Goal: Navigation & Orientation: Find specific page/section

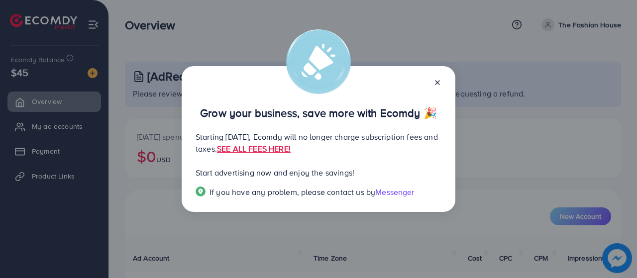
click at [440, 83] on icon at bounding box center [438, 83] width 8 height 8
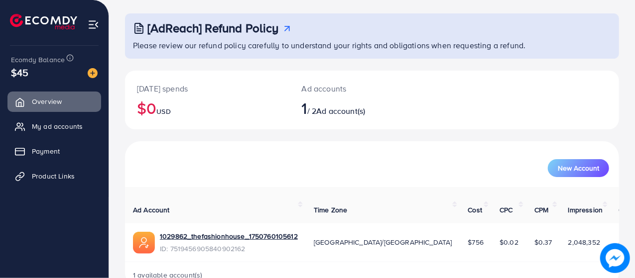
scroll to position [64, 0]
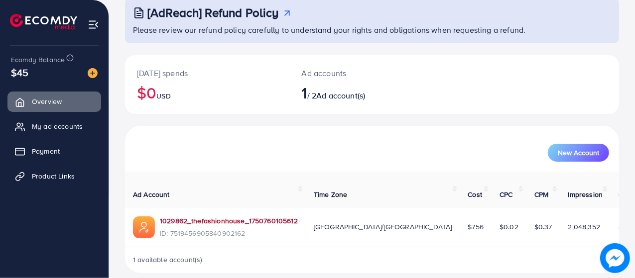
click at [227, 216] on link "1029862_thefashionhouse_1750760105612" at bounding box center [229, 221] width 138 height 10
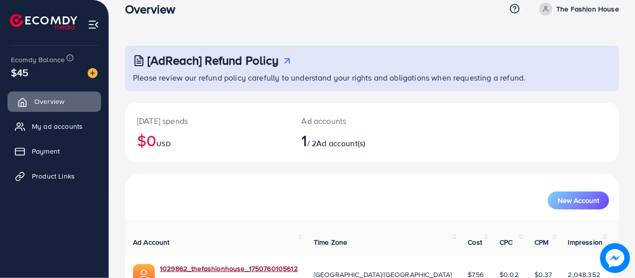
scroll to position [0, 0]
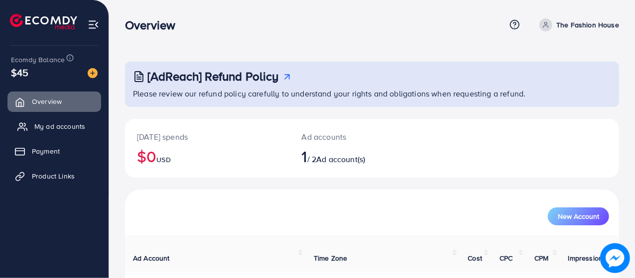
click at [66, 128] on span "My ad accounts" at bounding box center [59, 126] width 51 height 10
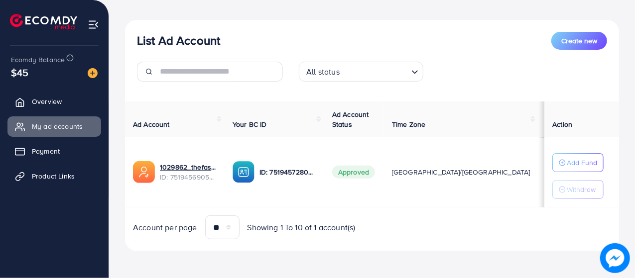
scroll to position [33, 0]
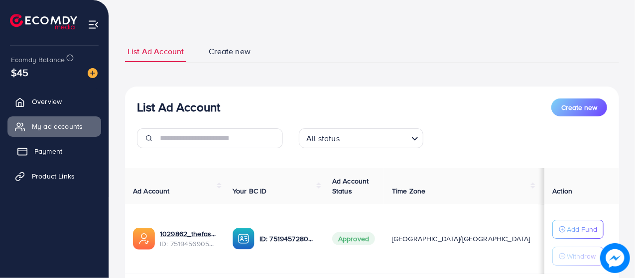
click at [36, 152] on span "Payment" at bounding box center [48, 151] width 28 height 10
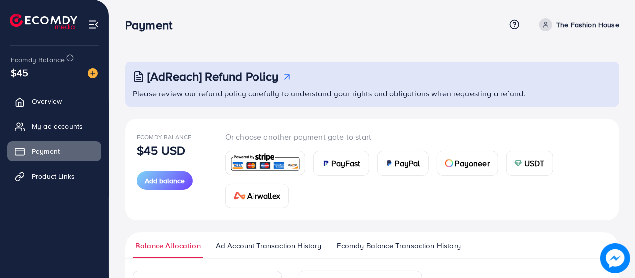
scroll to position [168, 0]
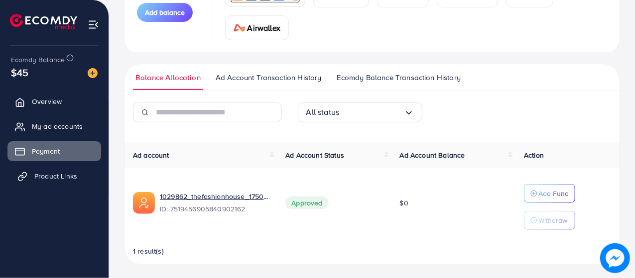
click at [46, 177] on span "Product Links" at bounding box center [55, 176] width 43 height 10
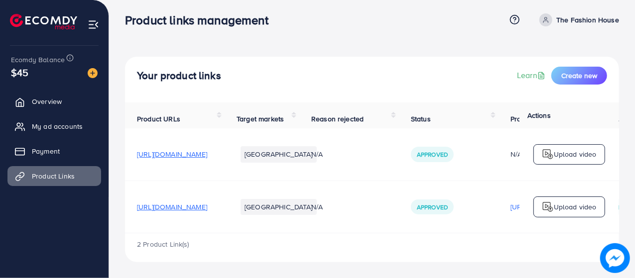
scroll to position [10, 0]
click at [317, 151] on li "[GEOGRAPHIC_DATA]" at bounding box center [278, 154] width 76 height 16
click at [195, 154] on span "[URL][DOMAIN_NAME]" at bounding box center [172, 154] width 70 height 10
